Goal: Go to known website: Go to known website

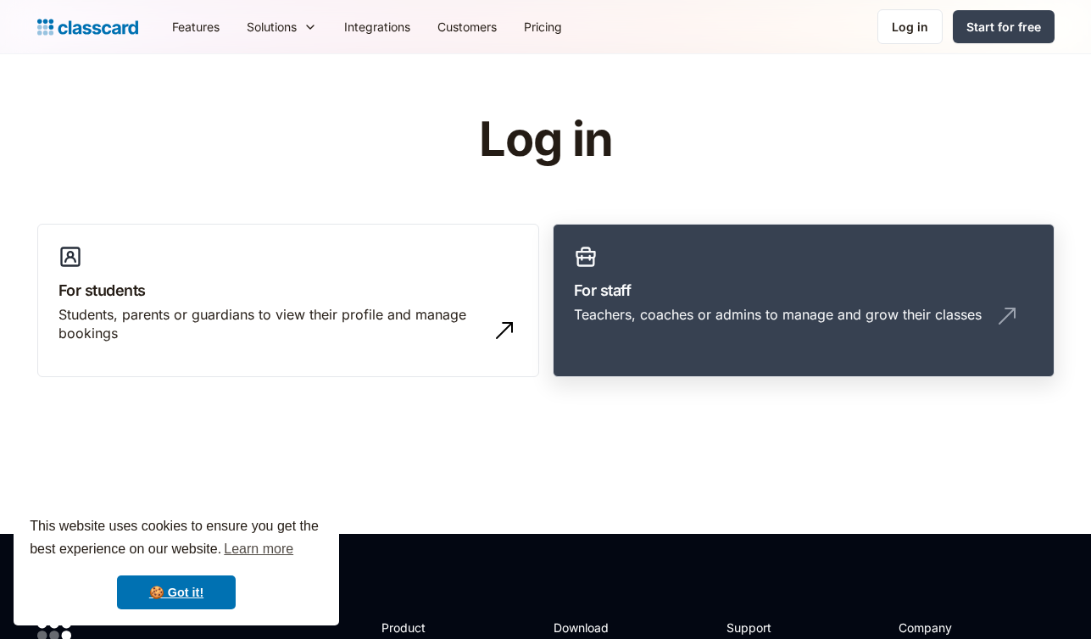
click at [775, 317] on div "Teachers, coaches or admins to manage and grow their classes" at bounding box center [778, 314] width 408 height 19
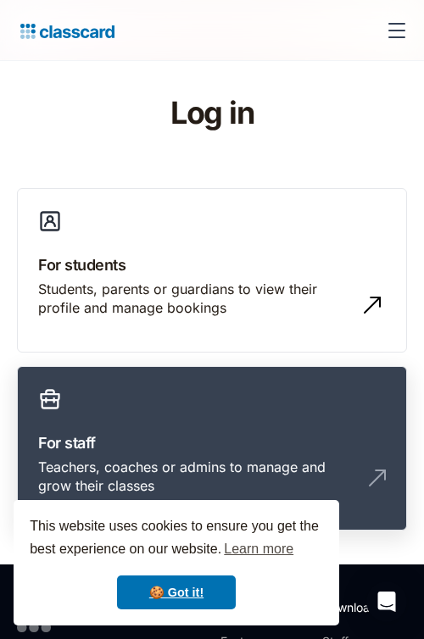
click at [343, 442] on h3 "For staff" at bounding box center [212, 442] width 348 height 23
